Goal: Task Accomplishment & Management: Manage account settings

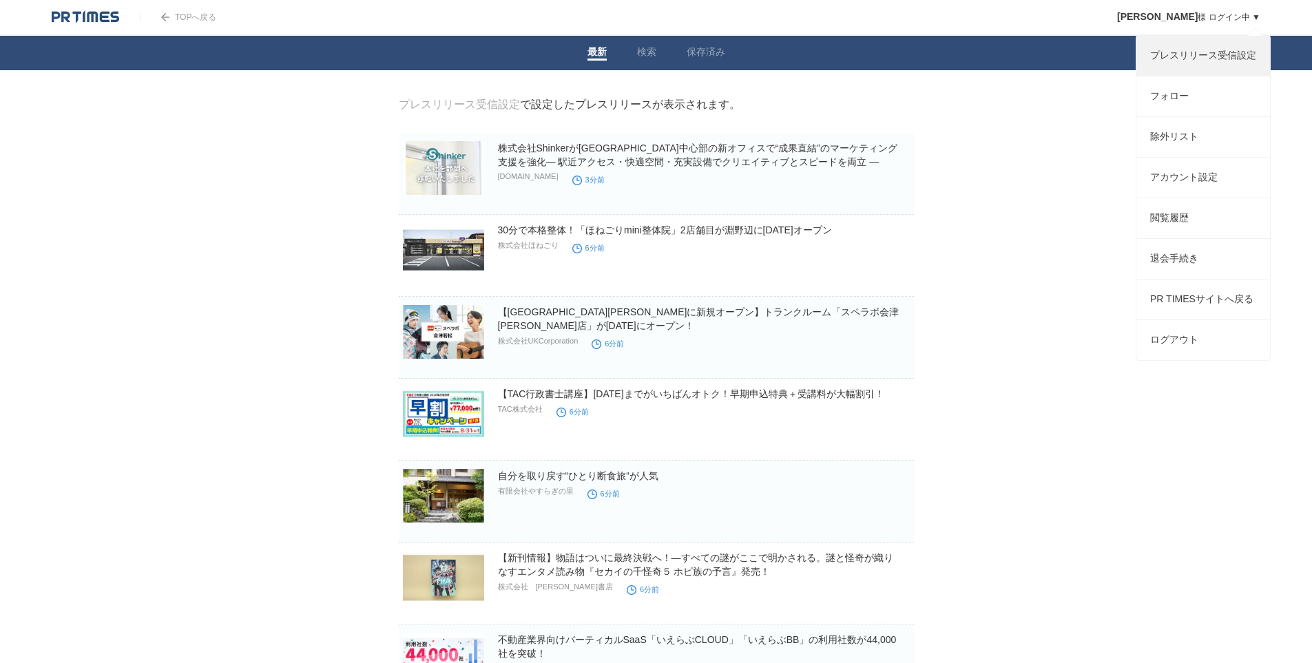
click at [1204, 65] on link "プレスリリース受信設定" at bounding box center [1204, 56] width 134 height 40
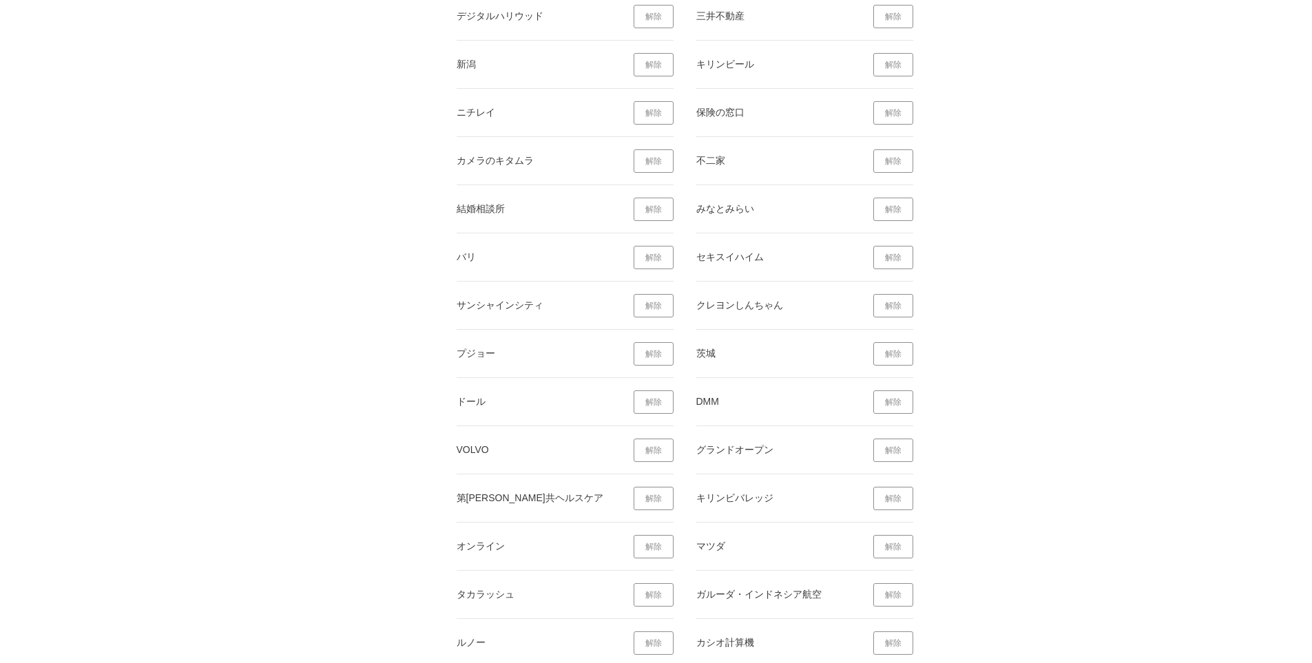
scroll to position [5512, 0]
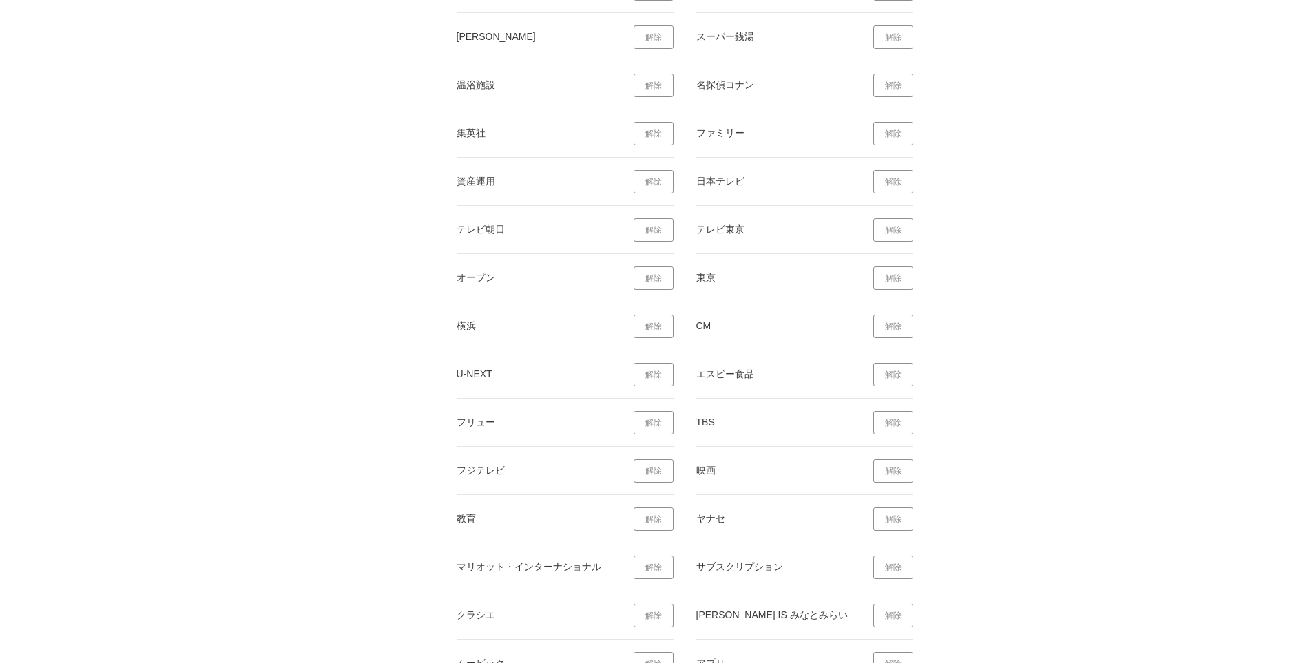
scroll to position [6545, 0]
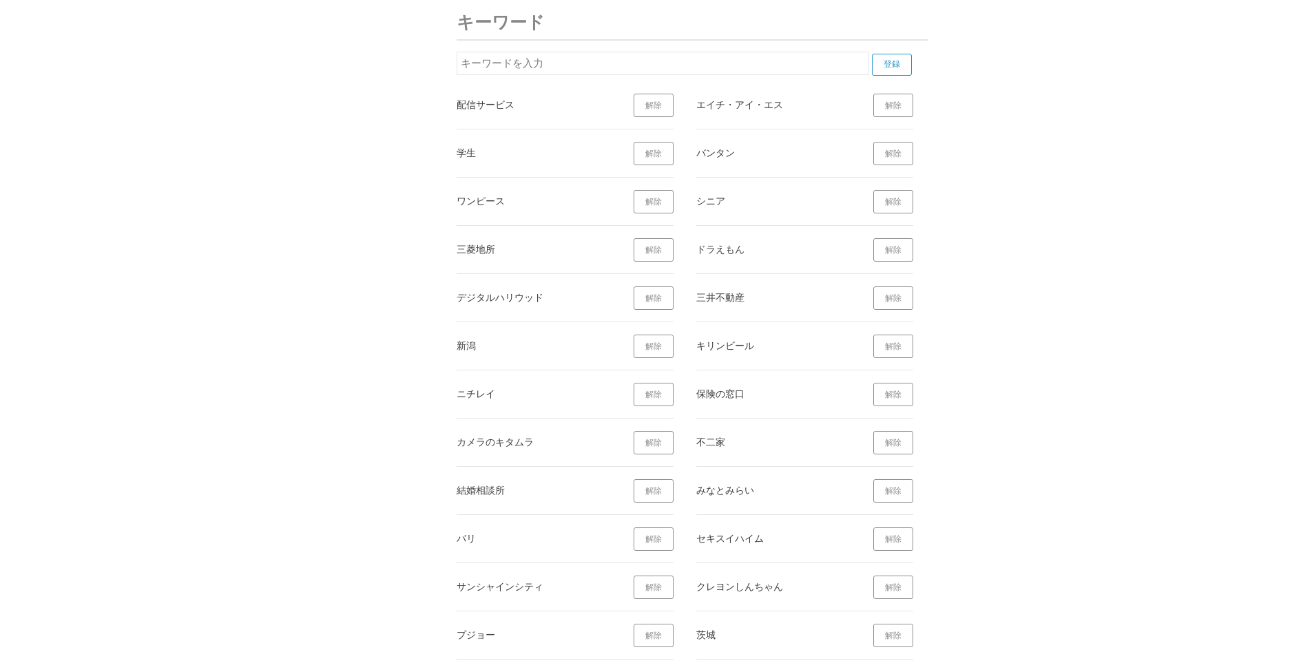
scroll to position [4885, 0]
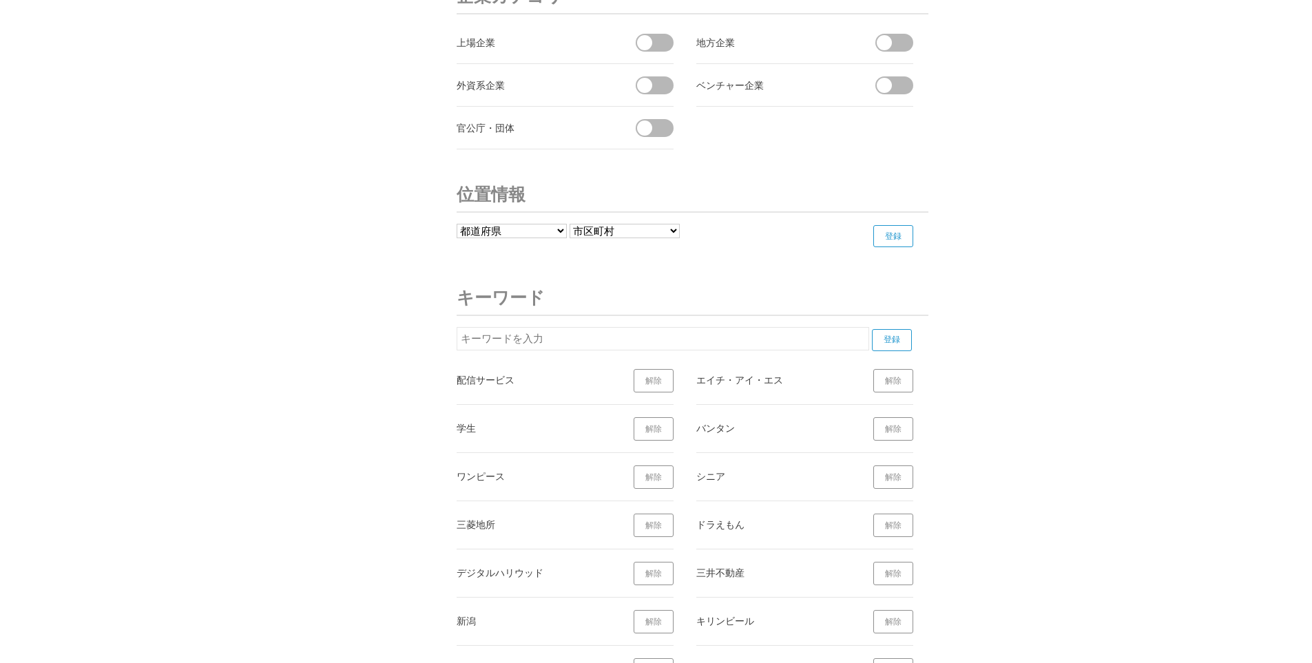
click at [557, 327] on input "text" at bounding box center [663, 338] width 413 height 23
type input "TVCM"
click at [895, 333] on input "登録" at bounding box center [892, 340] width 40 height 22
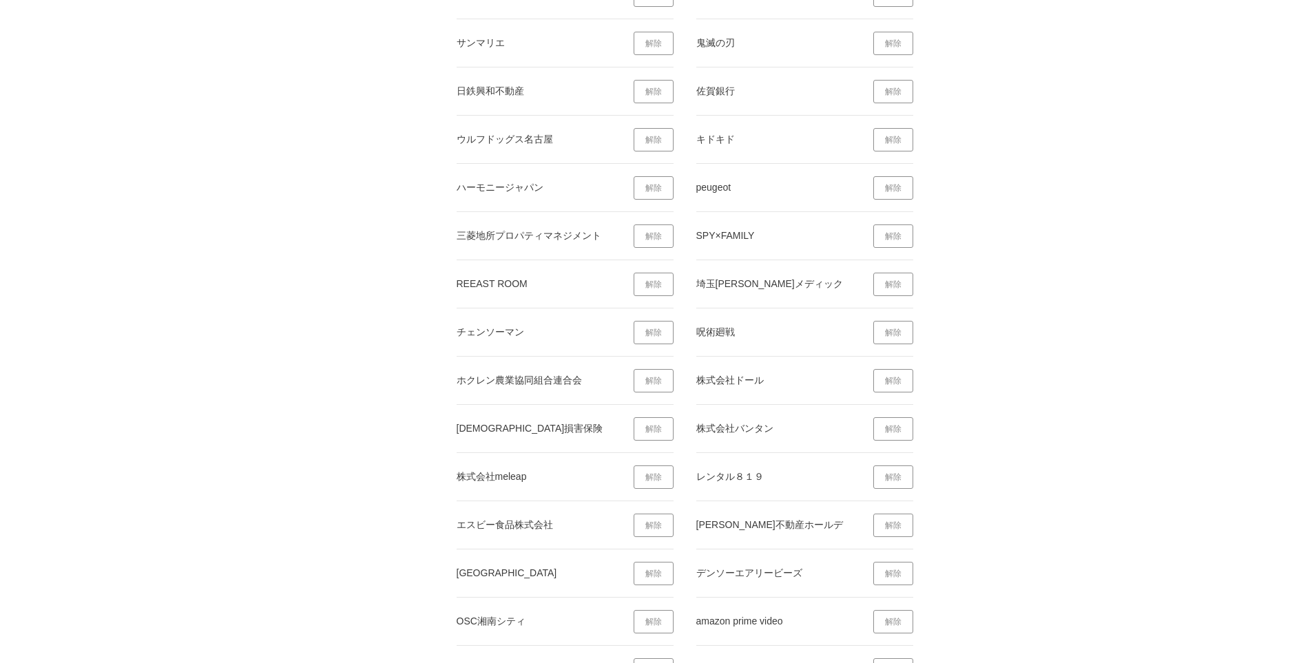
scroll to position [7848, 0]
